Goal: Task Accomplishment & Management: Manage account settings

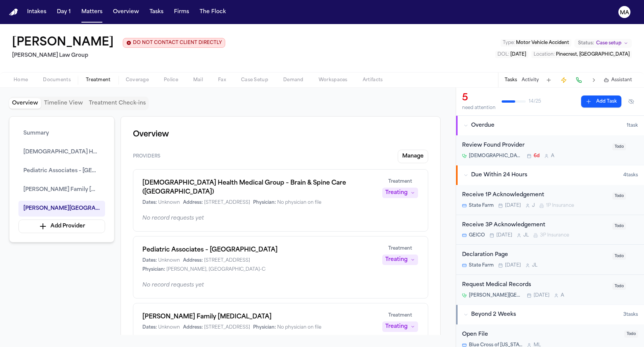
scroll to position [385, 0]
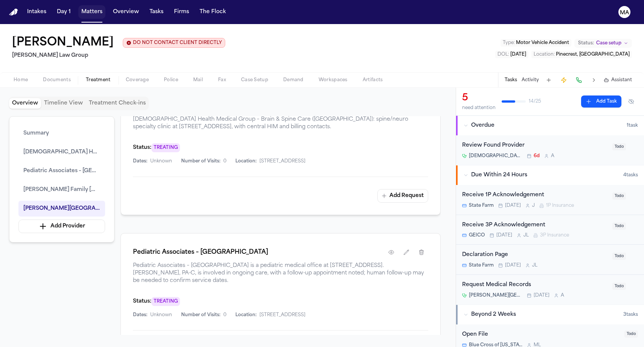
click at [78, 6] on button "Matters" at bounding box center [91, 12] width 27 height 14
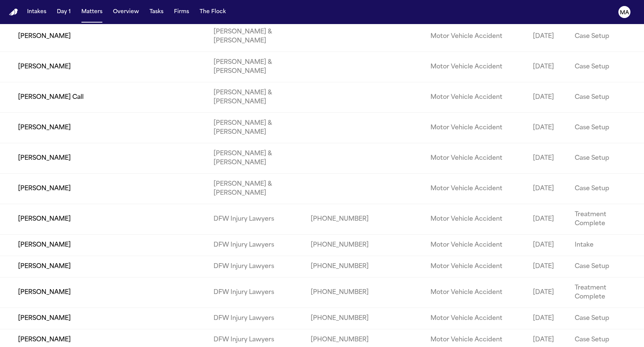
scroll to position [8390, 0]
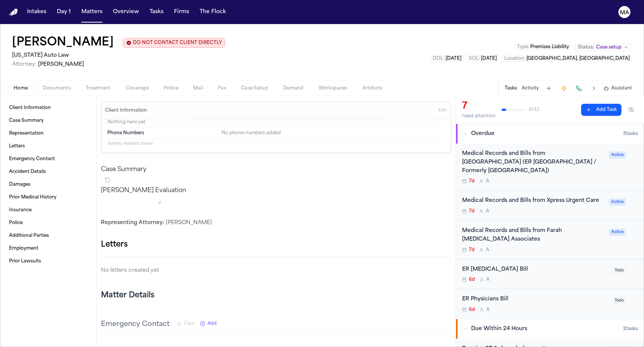
click at [43, 85] on span "Documents" at bounding box center [57, 88] width 28 height 6
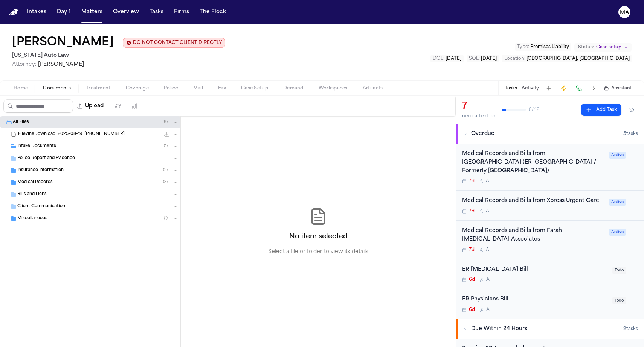
click at [46, 179] on div "Medical Records ( 3 )" at bounding box center [97, 182] width 161 height 7
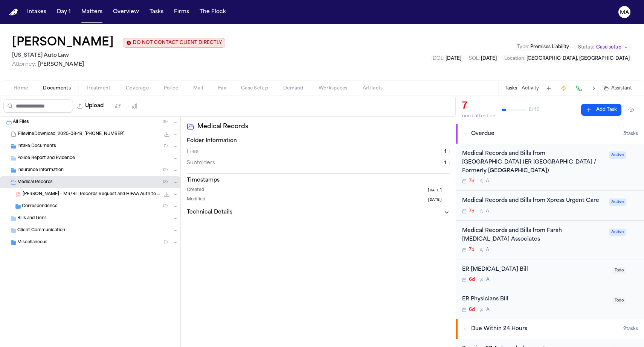
click at [51, 164] on div "Insurance Information ( 2 )" at bounding box center [90, 170] width 180 height 12
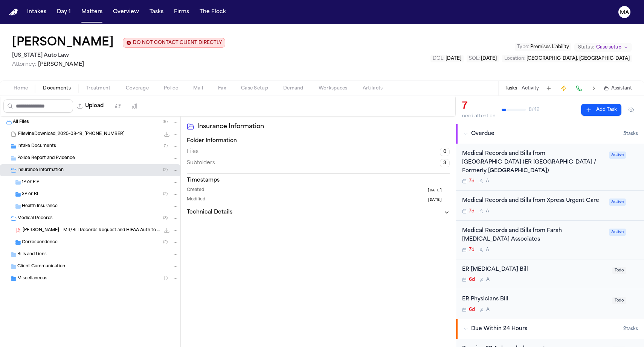
click at [52, 143] on div "Intake Documents ( 1 )" at bounding box center [97, 146] width 161 height 7
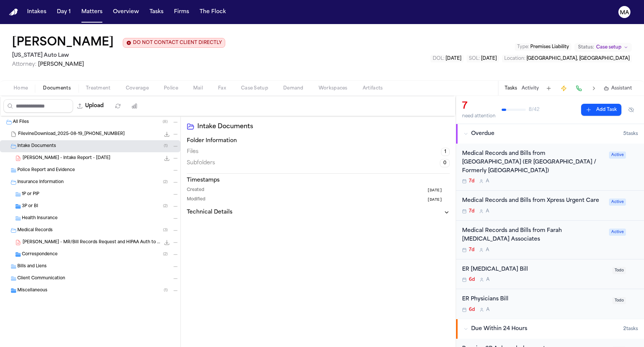
click at [55, 251] on div "Correspondence ( 2 )" at bounding box center [100, 254] width 157 height 7
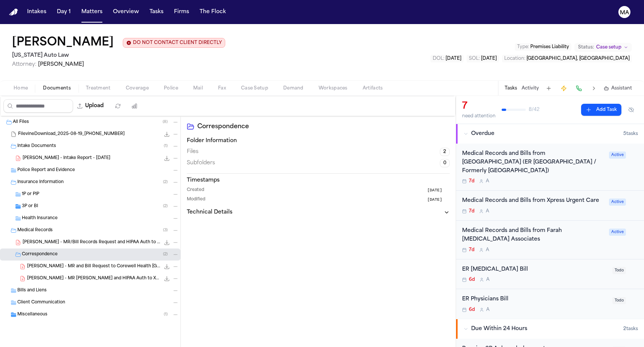
click at [63, 261] on div "[PERSON_NAME] - MR and Bill Request to Corewell Health [GEOGRAPHIC_DATA] - [DAT…" at bounding box center [90, 267] width 180 height 12
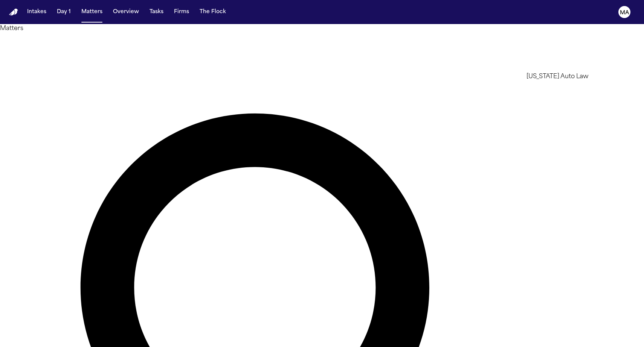
type input "****"
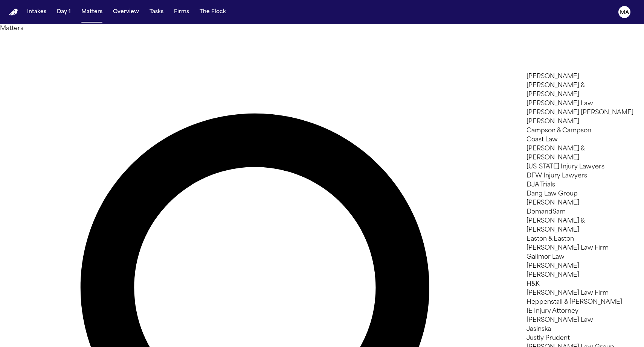
scroll to position [264, 0]
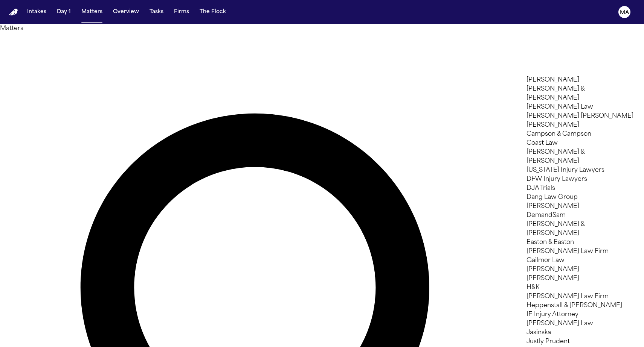
click at [310, 347] on div at bounding box center [322, 347] width 644 height 0
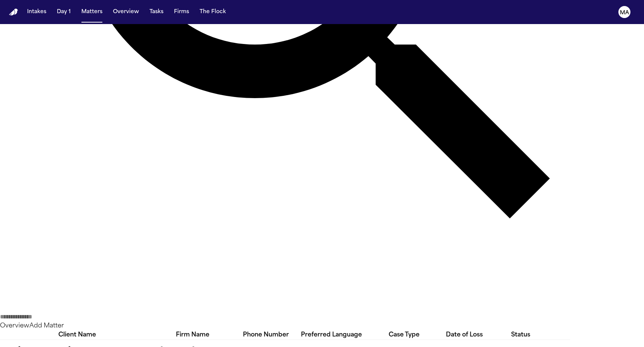
scroll to position [362, 0]
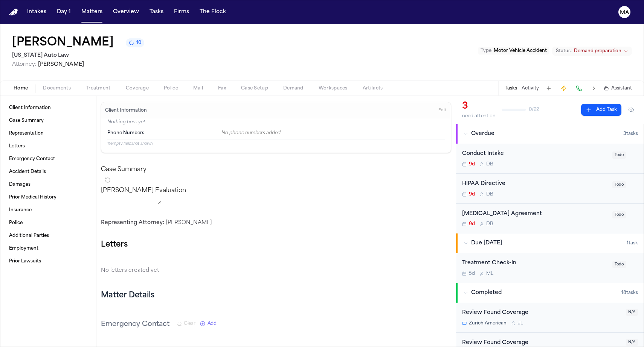
click at [44, 85] on span "Documents" at bounding box center [57, 88] width 28 height 6
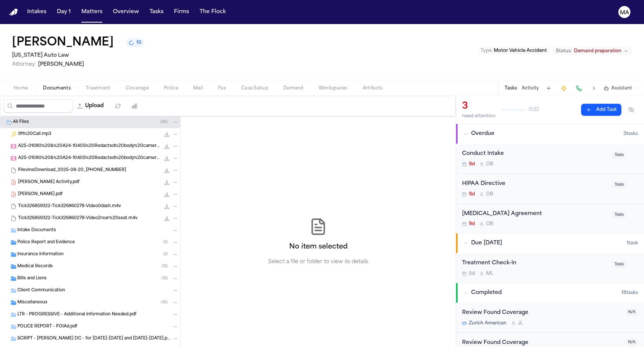
click at [128, 40] on icon "10 active tasks" at bounding box center [131, 43] width 6 height 6
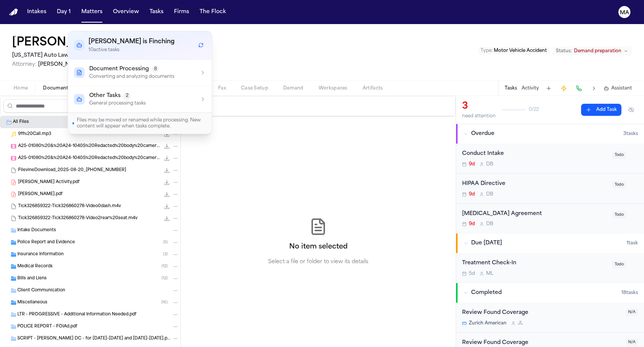
click at [130, 74] on p "Converting and analyzing documents" at bounding box center [131, 77] width 85 height 6
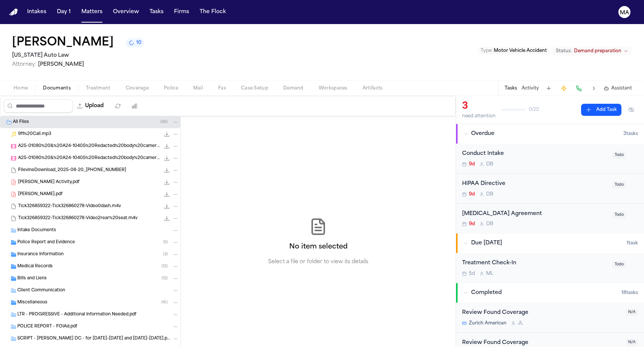
click at [186, 117] on div "No item selected Select a file or folder to view its details" at bounding box center [318, 241] width 275 height 251
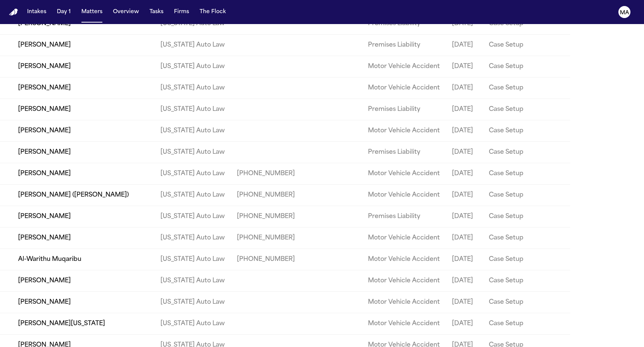
scroll to position [908, 0]
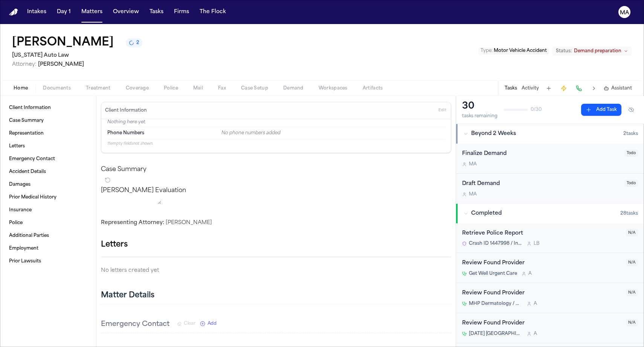
click at [43, 85] on span "Documents" at bounding box center [57, 88] width 28 height 6
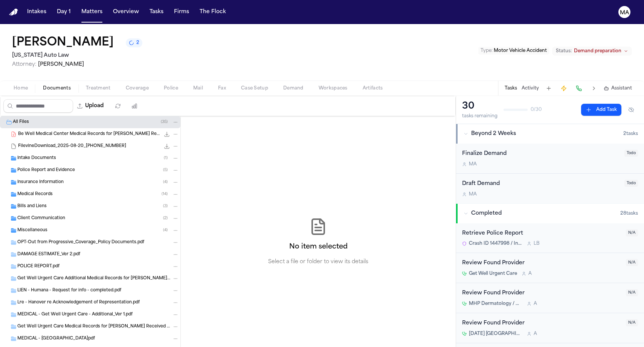
click at [60, 225] on div "Miscellaneous ( 4 )" at bounding box center [90, 231] width 180 height 12
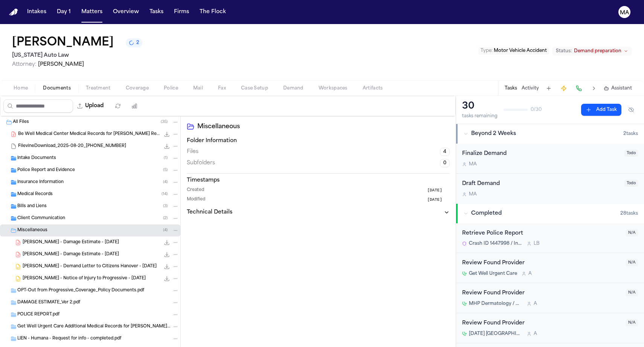
click at [59, 189] on div "Medical Records ( 14 )" at bounding box center [90, 195] width 180 height 12
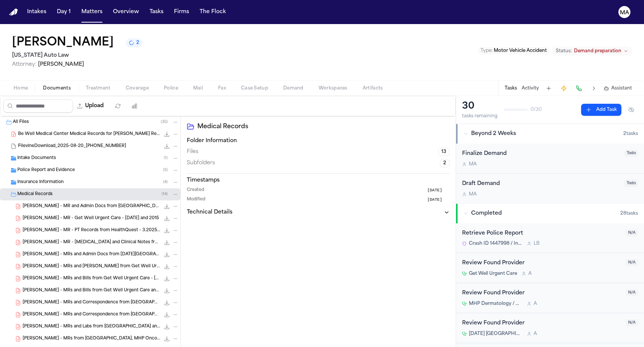
click at [283, 85] on span "Demand" at bounding box center [293, 88] width 20 height 6
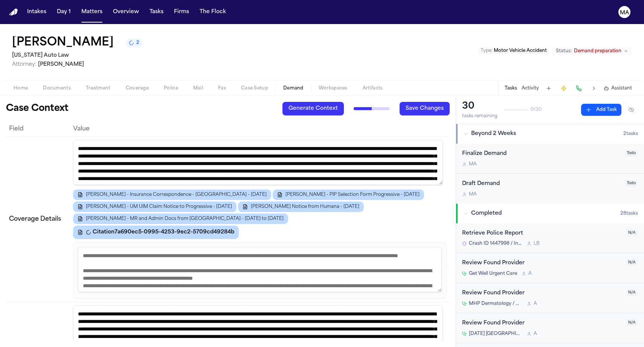
click at [318, 85] on span "Workspaces" at bounding box center [332, 88] width 29 height 6
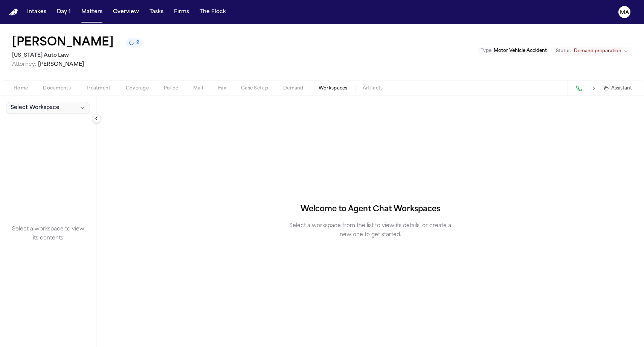
click at [28, 102] on button "Select Workspace" at bounding box center [48, 108] width 84 height 12
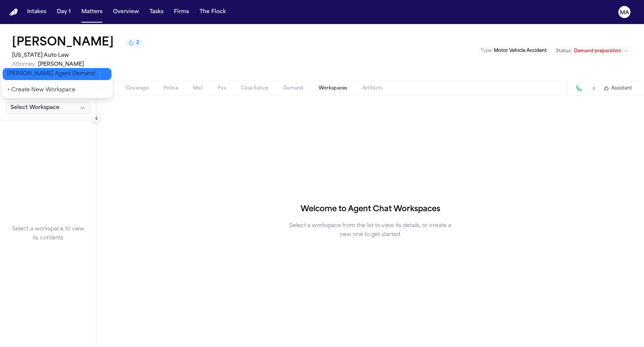
click at [25, 72] on span "[PERSON_NAME] Agent Demand" at bounding box center [51, 74] width 88 height 8
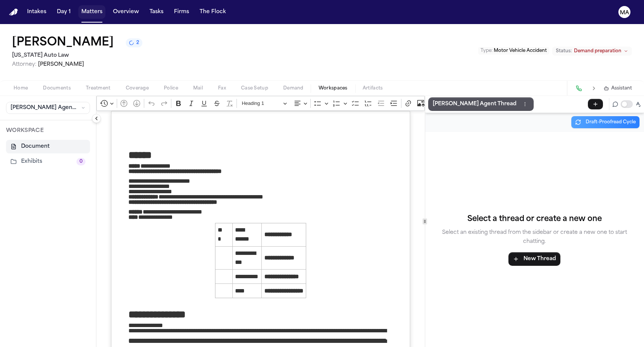
click at [78, 9] on button "Matters" at bounding box center [91, 12] width 27 height 14
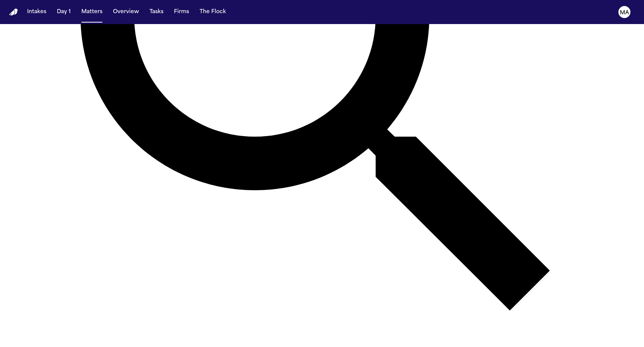
scroll to position [271, 0]
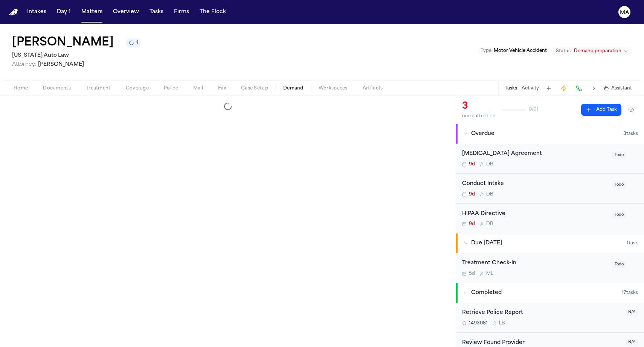
click at [275, 84] on button "Demand" at bounding box center [292, 88] width 35 height 9
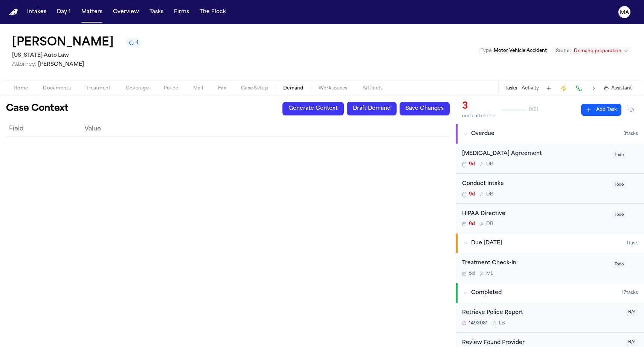
click at [318, 85] on span "Workspaces" at bounding box center [332, 88] width 29 height 6
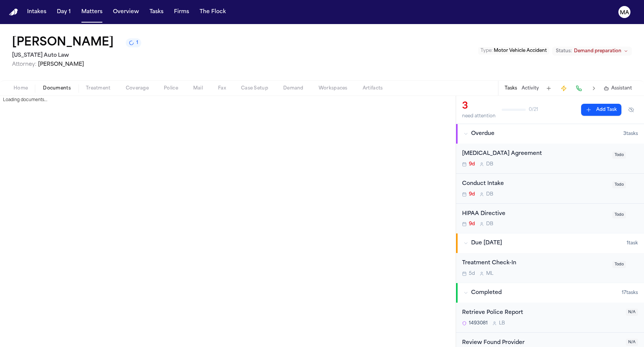
click at [43, 85] on span "Documents" at bounding box center [57, 88] width 28 height 6
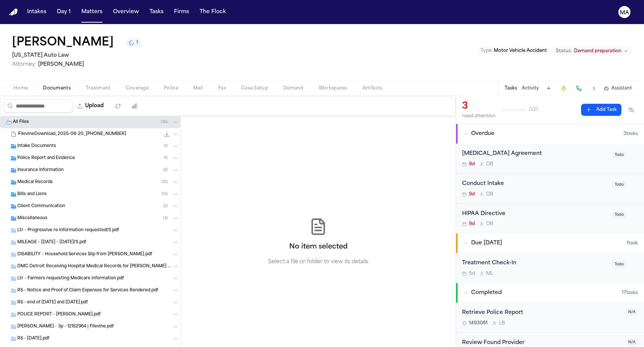
click at [318, 85] on span "Workspaces" at bounding box center [332, 88] width 29 height 6
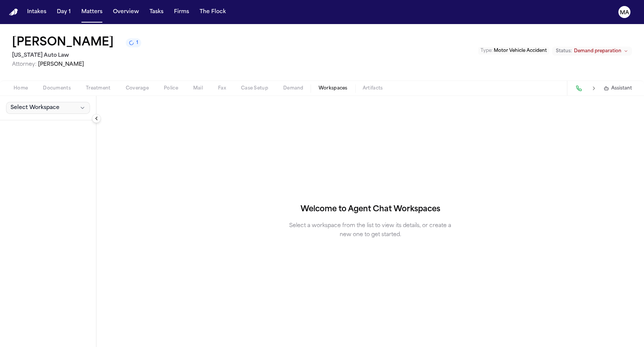
click at [32, 104] on span "Select Workspace" at bounding box center [35, 108] width 49 height 8
click at [213, 96] on div "Select Workspace Welcome to Agent Chat Workspaces Select a workspace from the l…" at bounding box center [322, 221] width 644 height 251
click at [279, 92] on span "button" at bounding box center [293, 92] width 29 height 1
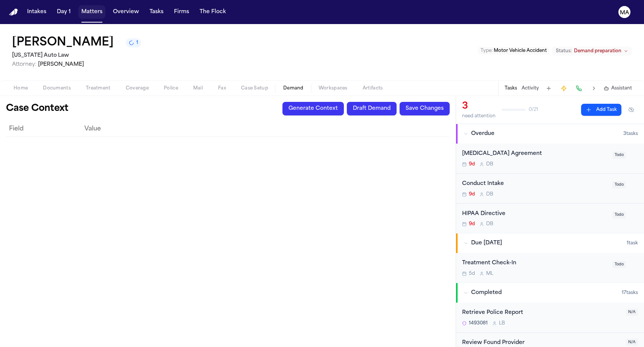
click at [78, 8] on button "Matters" at bounding box center [91, 12] width 27 height 14
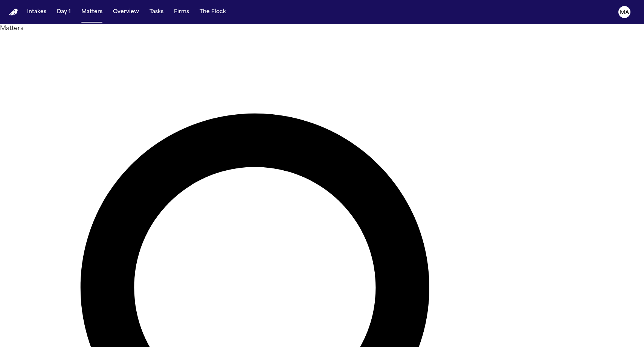
click at [476, 347] on div at bounding box center [322, 347] width 644 height 0
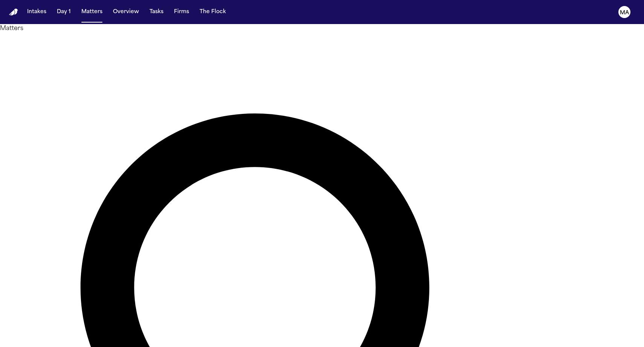
type input "**********"
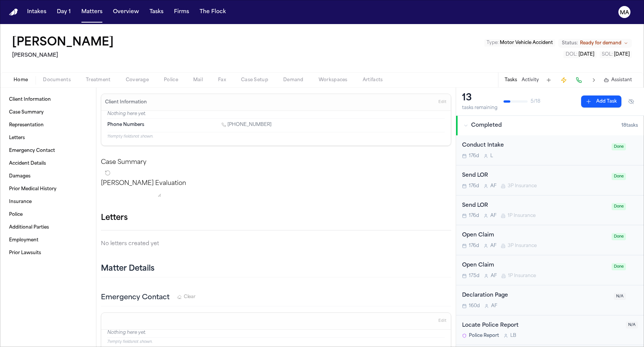
click at [283, 77] on span "Demand" at bounding box center [293, 80] width 20 height 6
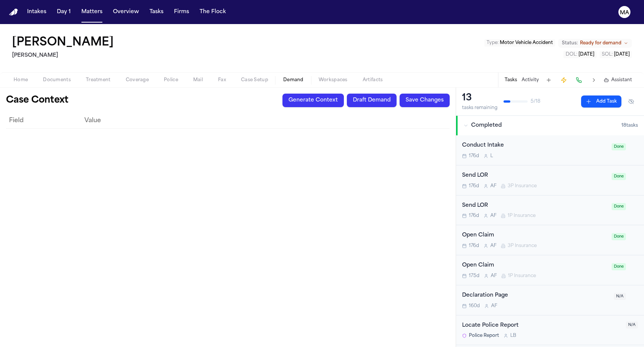
click at [344, 94] on button "Generate Context" at bounding box center [312, 101] width 61 height 14
click at [208, 129] on div "Field Value" at bounding box center [227, 227] width 443 height 228
click at [624, 77] on span "Assistant" at bounding box center [621, 80] width 21 height 6
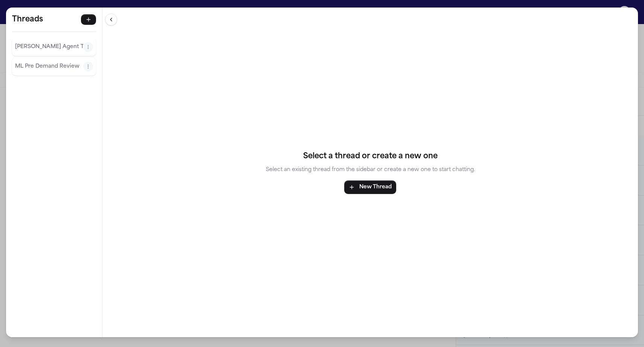
click at [40, 43] on p "[PERSON_NAME] Agent Thread" at bounding box center [49, 47] width 68 height 9
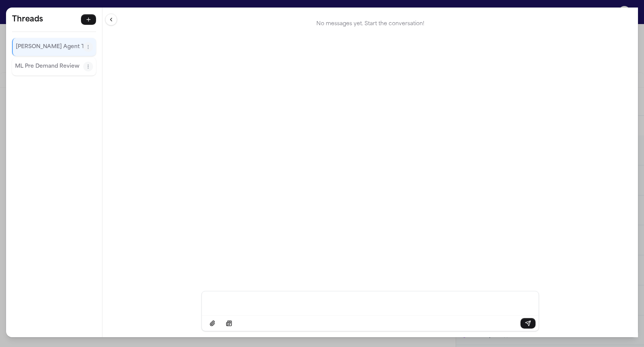
click at [224, 5] on div "Threads [PERSON_NAME] Agent Thread ML Pre Demand Review Threads [PERSON_NAME] A…" at bounding box center [322, 173] width 644 height 347
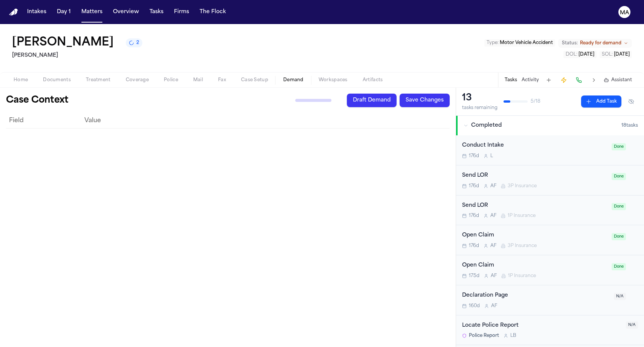
click at [252, 144] on div "Field Value" at bounding box center [227, 227] width 443 height 228
click at [78, 6] on button "Matters" at bounding box center [91, 12] width 27 height 14
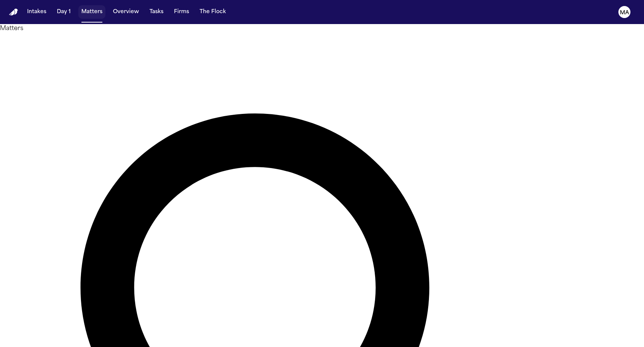
click at [78, 6] on button "Matters" at bounding box center [91, 12] width 27 height 14
drag, startPoint x: 480, startPoint y: 28, endPoint x: 335, endPoint y: 28, distance: 145.3
drag, startPoint x: 464, startPoint y: 34, endPoint x: 390, endPoint y: 22, distance: 75.1
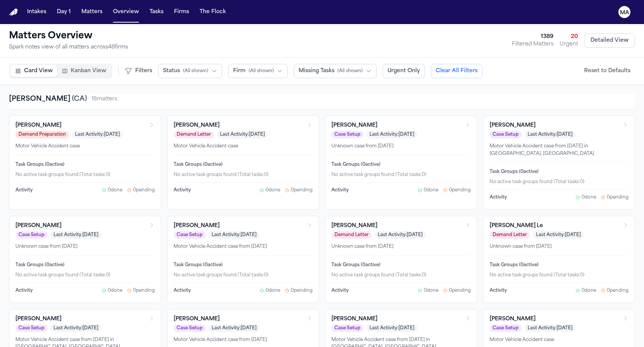
click at [183, 68] on span "( All shown )" at bounding box center [195, 71] width 25 height 6
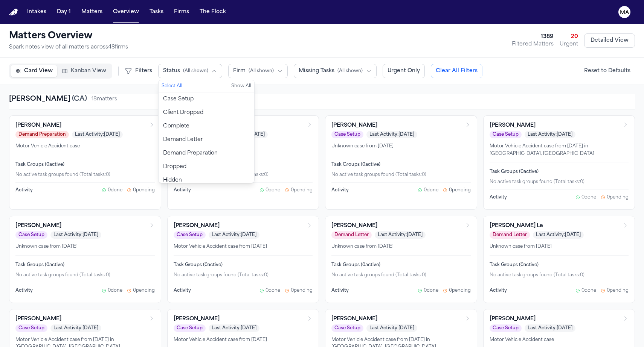
scroll to position [14, 0]
click at [163, 135] on span "Demand Preparation" at bounding box center [190, 139] width 55 height 8
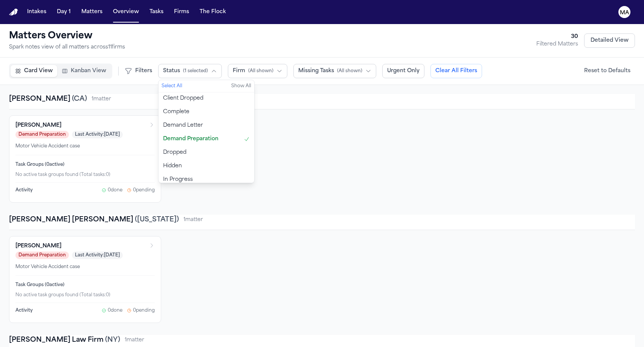
click at [215, 215] on div "[PERSON_NAME] [PERSON_NAME] ( [US_STATE] ) 1 matter [PERSON_NAME] Demand Prepar…" at bounding box center [322, 269] width 626 height 109
click at [152, 123] on icon "Open matter: Natalia Pinch" at bounding box center [152, 125] width 2 height 4
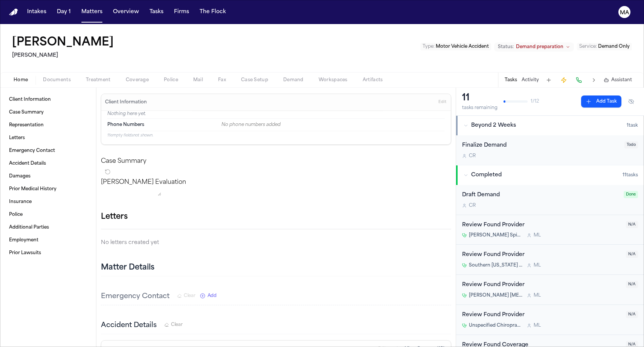
click at [563, 44] on span "Demand preparation" at bounding box center [539, 47] width 47 height 6
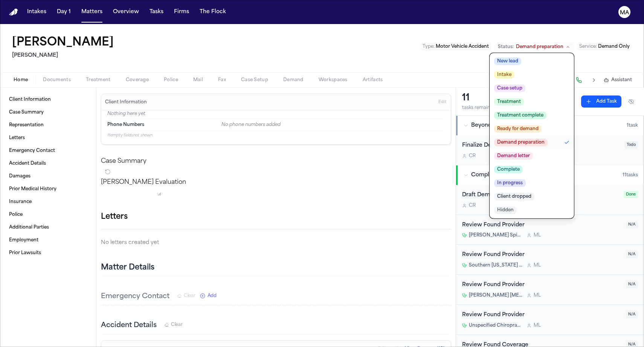
click at [533, 152] on span "Demand letter" at bounding box center [513, 156] width 39 height 8
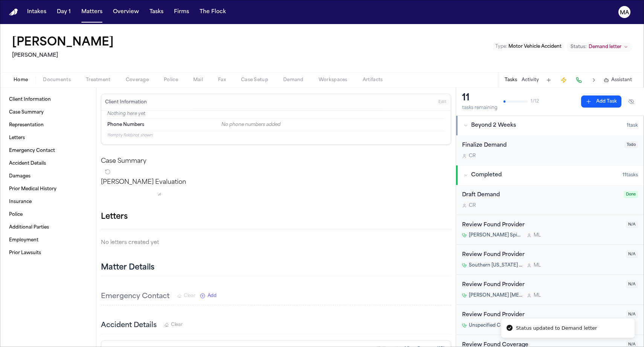
click at [380, 31] on div "[PERSON_NAME] Pinch [PERSON_NAME] Le Type : Motor Vehicle Accident Status: Dema…" at bounding box center [322, 48] width 644 height 48
click at [78, 8] on button "Matters" at bounding box center [91, 12] width 27 height 14
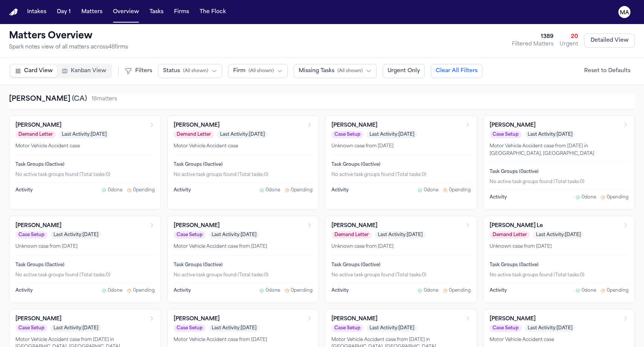
click at [183, 68] on span "( All shown )" at bounding box center [195, 71] width 25 height 6
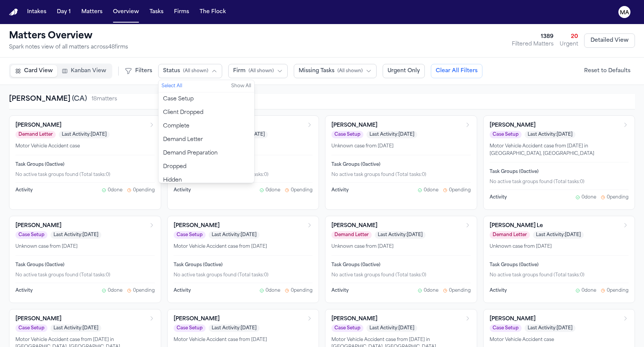
click at [163, 150] on span "Demand Preparation" at bounding box center [190, 154] width 55 height 8
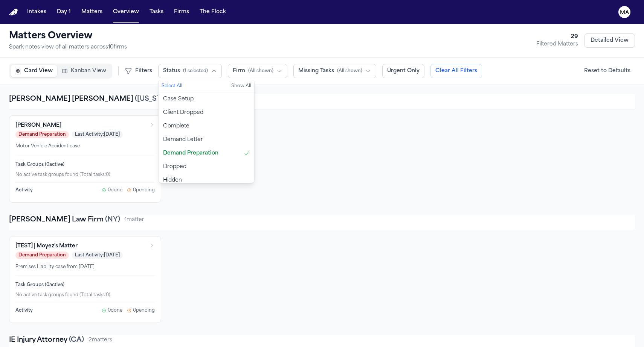
click at [221, 236] on div "[TEST] | Moyez's Matter Demand Preparation Last Activity: [DATE] Premises Liabi…" at bounding box center [322, 279] width 626 height 87
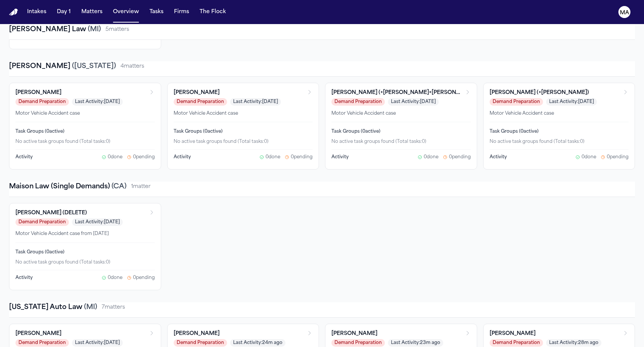
scroll to position [608, 0]
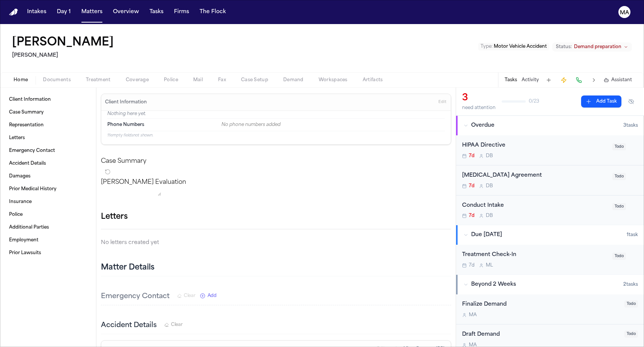
click at [621, 44] on span "Demand preparation" at bounding box center [597, 47] width 47 height 6
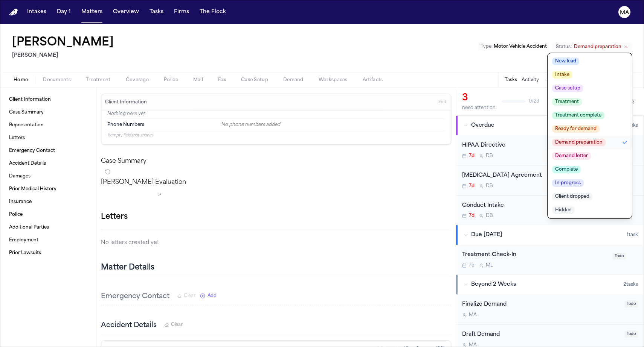
click at [590, 152] on span "Demand letter" at bounding box center [571, 156] width 39 height 8
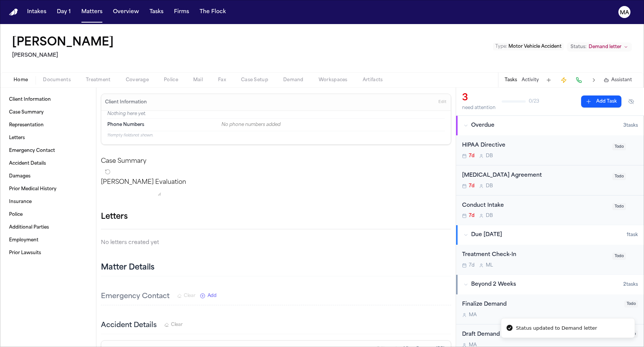
click at [298, 27] on div "[PERSON_NAME] [PERSON_NAME] Type : Motor Vehicle Accident Status: Demand letter" at bounding box center [322, 48] width 644 height 48
click at [75, 11] on nav "Intakes Day 1 Matters Overview Tasks Firms The Flock MA" at bounding box center [322, 12] width 644 height 24
click at [110, 9] on button "Overview" at bounding box center [126, 12] width 32 height 14
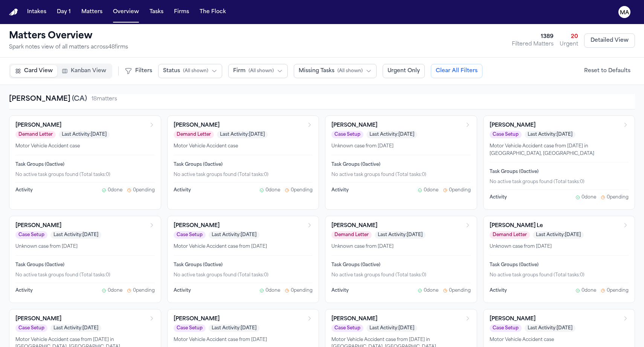
click at [163, 67] on span "Status" at bounding box center [171, 71] width 17 height 8
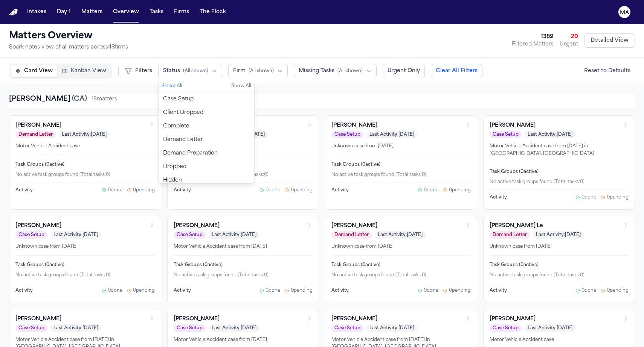
click at [163, 150] on span "Demand Preparation" at bounding box center [190, 154] width 55 height 8
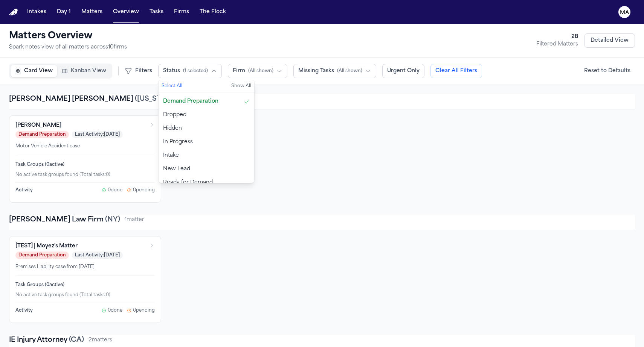
scroll to position [52, 0]
click at [163, 180] on span "Ready for Demand" at bounding box center [188, 184] width 50 height 8
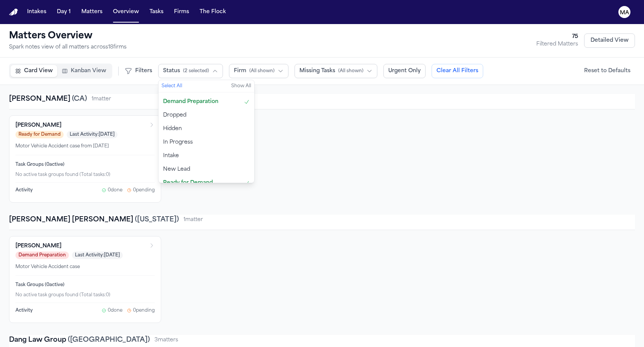
click at [224, 236] on div "[PERSON_NAME] Demand Preparation Last Activity: [DATE] Motor Vehicle Accident c…" at bounding box center [322, 279] width 626 height 87
click at [146, 131] on div "Ready for Demand Last Activity: [DATE]" at bounding box center [80, 135] width 130 height 8
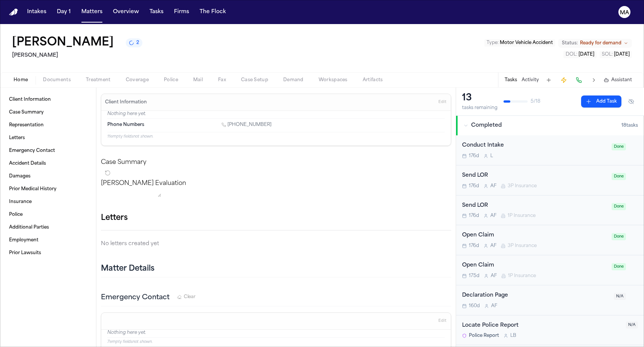
click at [621, 40] on span "Ready for demand" at bounding box center [600, 43] width 41 height 6
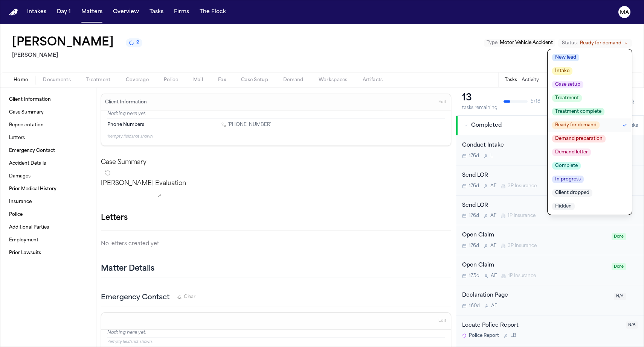
click at [605, 135] on span "Demand preparation" at bounding box center [578, 139] width 53 height 8
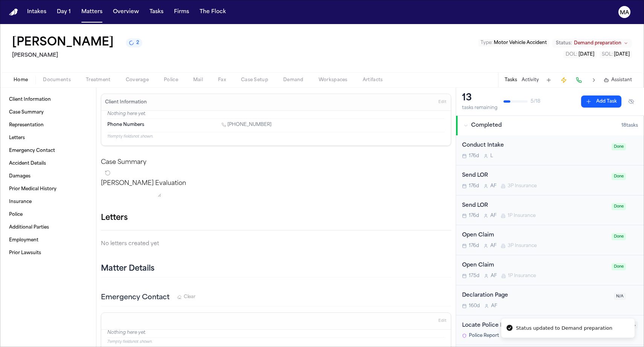
click at [355, 41] on div "[PERSON_NAME] 2 [PERSON_NAME] Le Type : Motor Vehicle Accident Status: Demand p…" at bounding box center [322, 48] width 644 height 48
click at [110, 8] on button "Overview" at bounding box center [126, 12] width 32 height 14
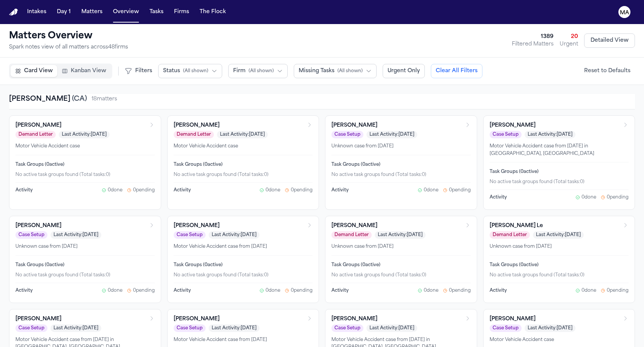
click at [183, 68] on span "( All shown )" at bounding box center [195, 71] width 25 height 6
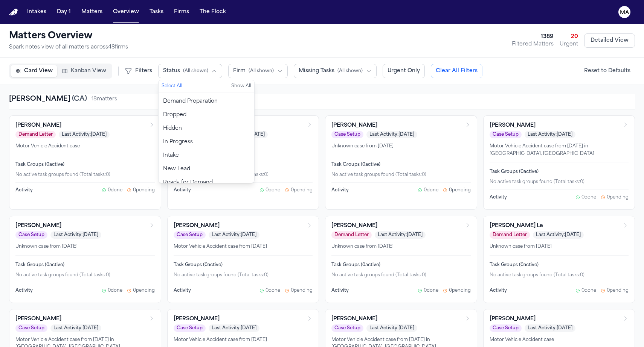
scroll to position [52, 0]
click at [163, 180] on span "Ready for Demand" at bounding box center [188, 184] width 50 height 8
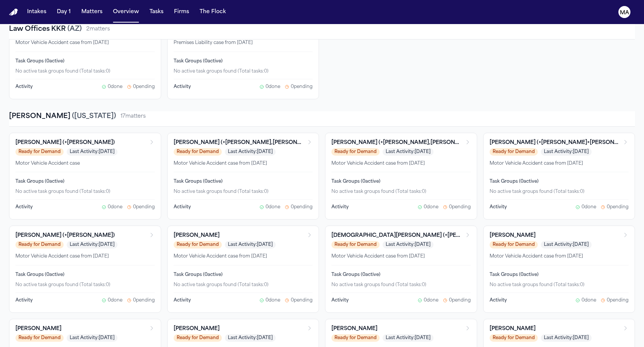
scroll to position [957, 0]
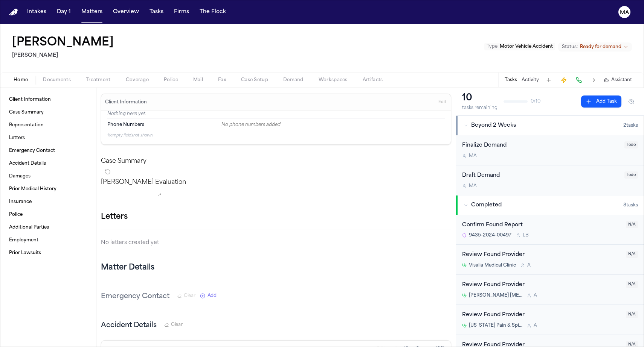
click at [622, 43] on button "Status: Ready for demand" at bounding box center [595, 47] width 74 height 9
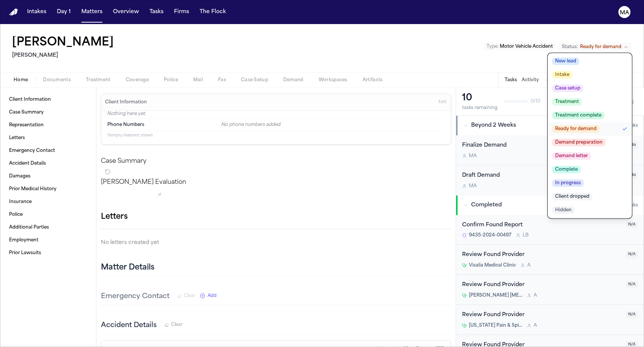
click at [590, 152] on span "Demand letter" at bounding box center [571, 156] width 39 height 8
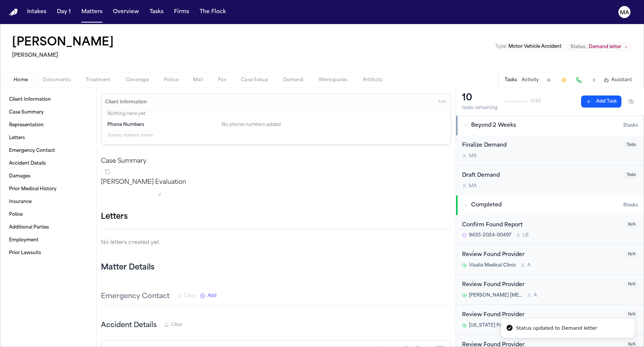
click at [286, 24] on div "[PERSON_NAME] [PERSON_NAME] Type : Motor Vehicle Accident Status: Demand letter" at bounding box center [322, 48] width 644 height 48
click at [78, 8] on button "Matters" at bounding box center [91, 12] width 27 height 14
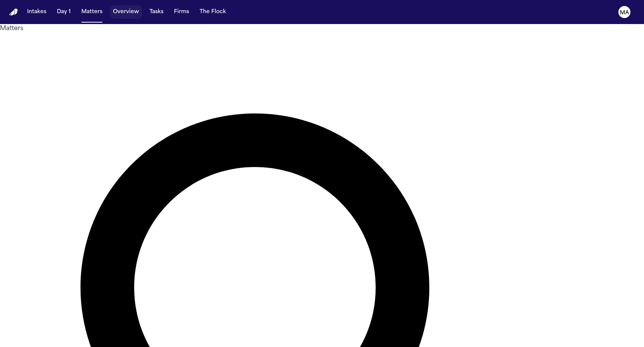
click at [110, 8] on button "Overview" at bounding box center [126, 12] width 32 height 14
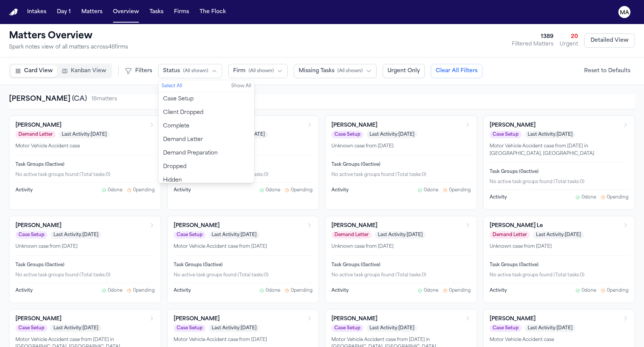
scroll to position [52, 0]
click at [163, 180] on span "Ready for Demand" at bounding box center [188, 184] width 50 height 8
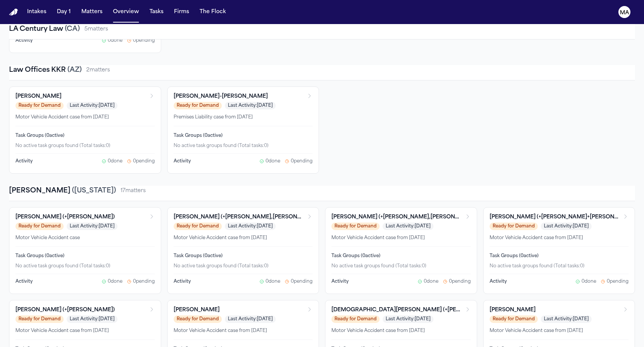
scroll to position [882, 0]
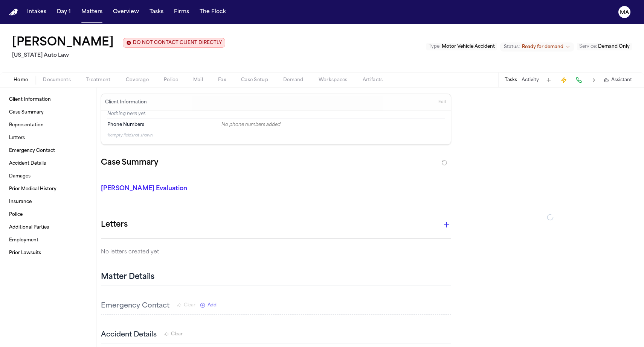
click at [628, 73] on div "Tasks Activity Assistant" at bounding box center [568, 80] width 140 height 15
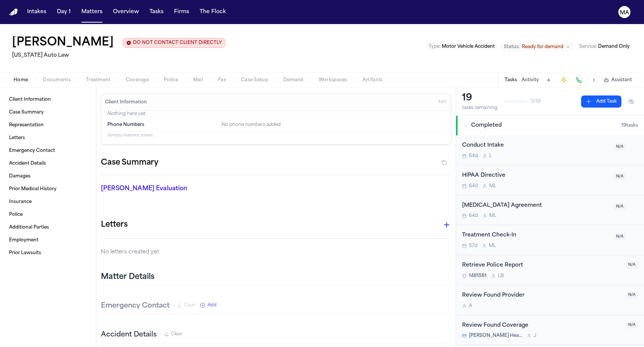
click at [628, 77] on span "Assistant" at bounding box center [621, 80] width 21 height 6
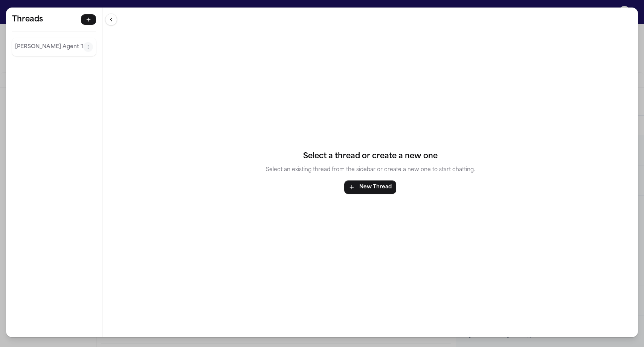
click at [559, 6] on div "Threads Finch Agent Thread Threads Finch Agent Thread Select a thread or create…" at bounding box center [322, 173] width 644 height 347
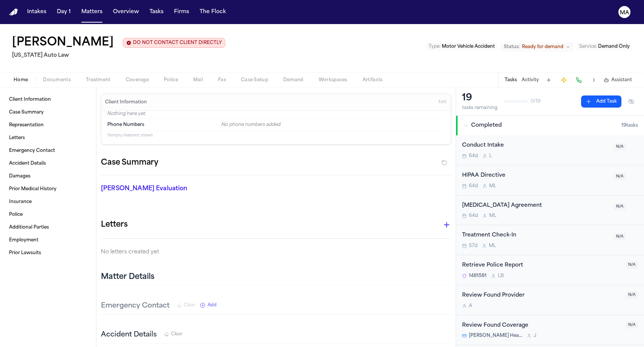
click at [563, 44] on span "Ready for demand" at bounding box center [542, 47] width 41 height 6
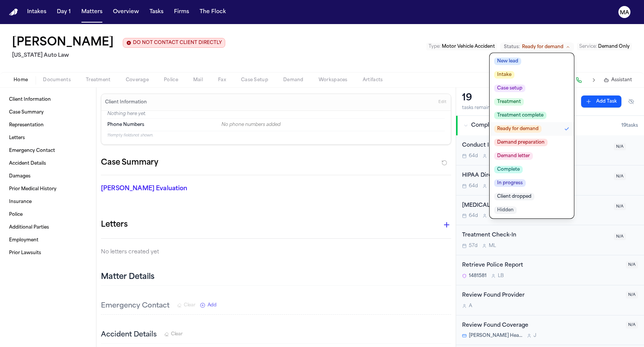
click at [533, 152] on span "Demand letter" at bounding box center [513, 156] width 39 height 8
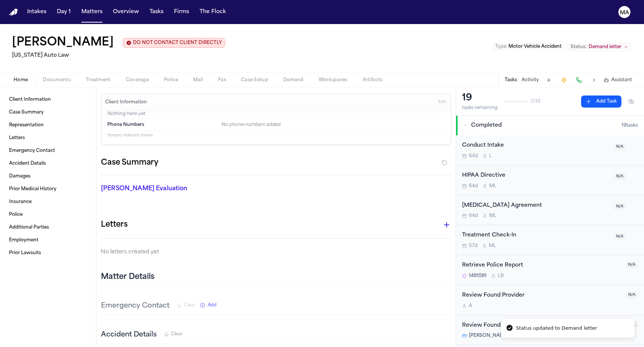
click at [258, 24] on div "Nickolas Lee DO NOT CONTACT CLIENT DIRECTLY DO NOT CONTACT Michigan Auto Law Ty…" at bounding box center [322, 48] width 644 height 48
click at [110, 6] on button "Overview" at bounding box center [126, 12] width 32 height 14
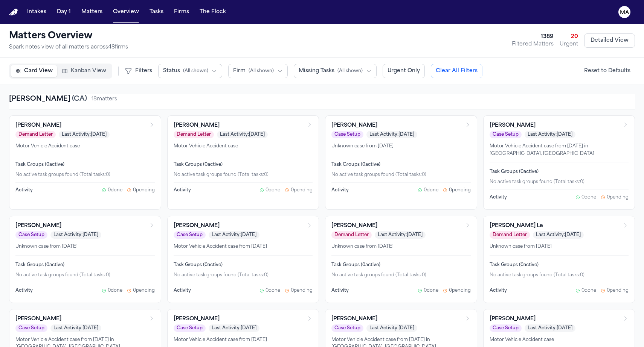
click at [158, 64] on button "Status ( All shown )" at bounding box center [190, 71] width 64 height 14
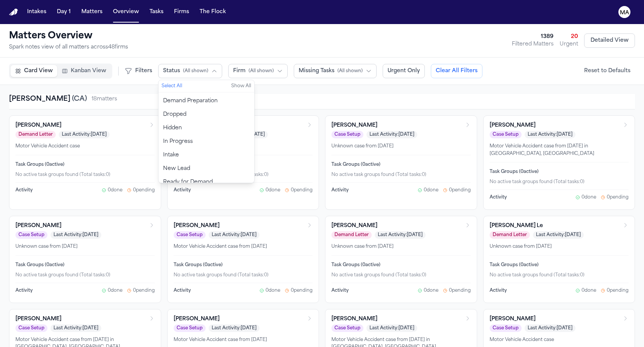
scroll to position [52, 0]
click at [163, 180] on span "Ready for Demand" at bounding box center [188, 184] width 50 height 8
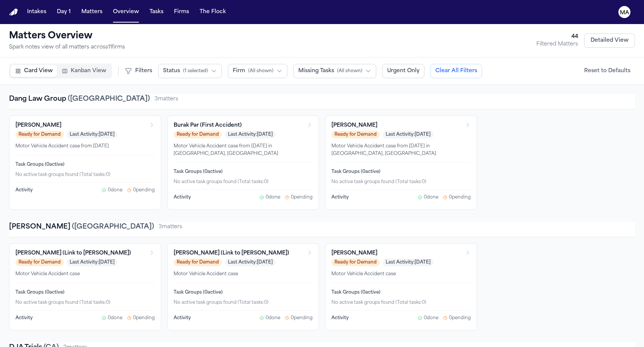
click at [154, 122] on icon "Open matter: Joseph Villanueva" at bounding box center [152, 125] width 6 height 6
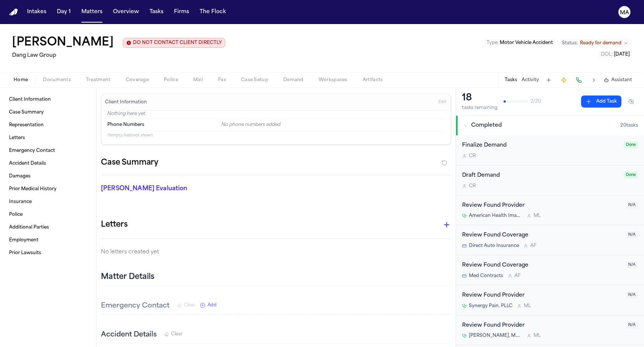
click at [621, 40] on span "Ready for demand" at bounding box center [600, 43] width 41 height 6
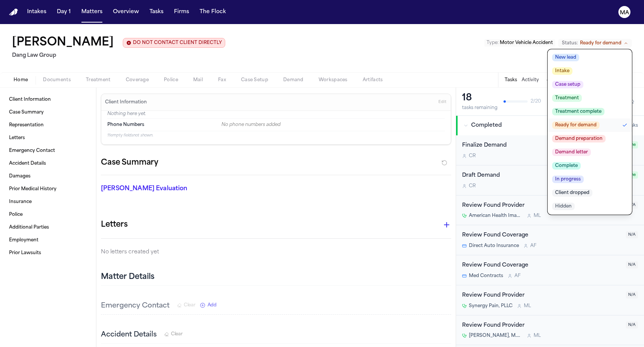
click at [613, 146] on button "Demand letter" at bounding box center [589, 153] width 84 height 14
